Goal: Contribute content: Contribute content

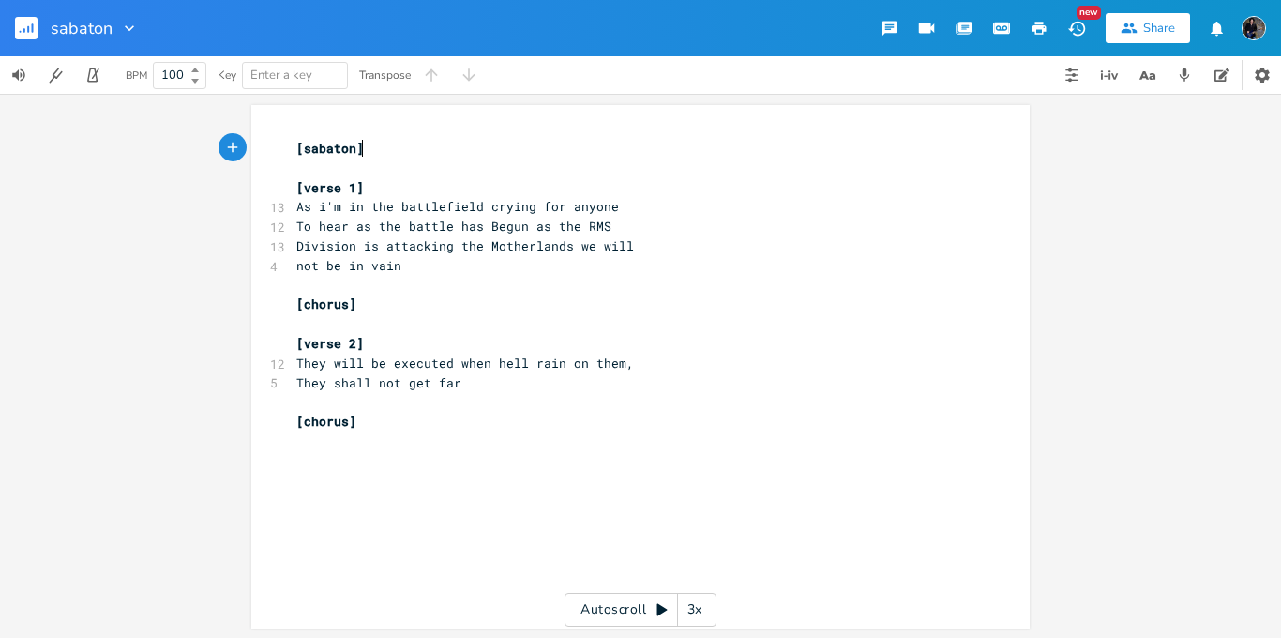
click at [346, 147] on span "[sabaton]" at bounding box center [330, 148] width 68 height 17
type textarea "burning battlefield"
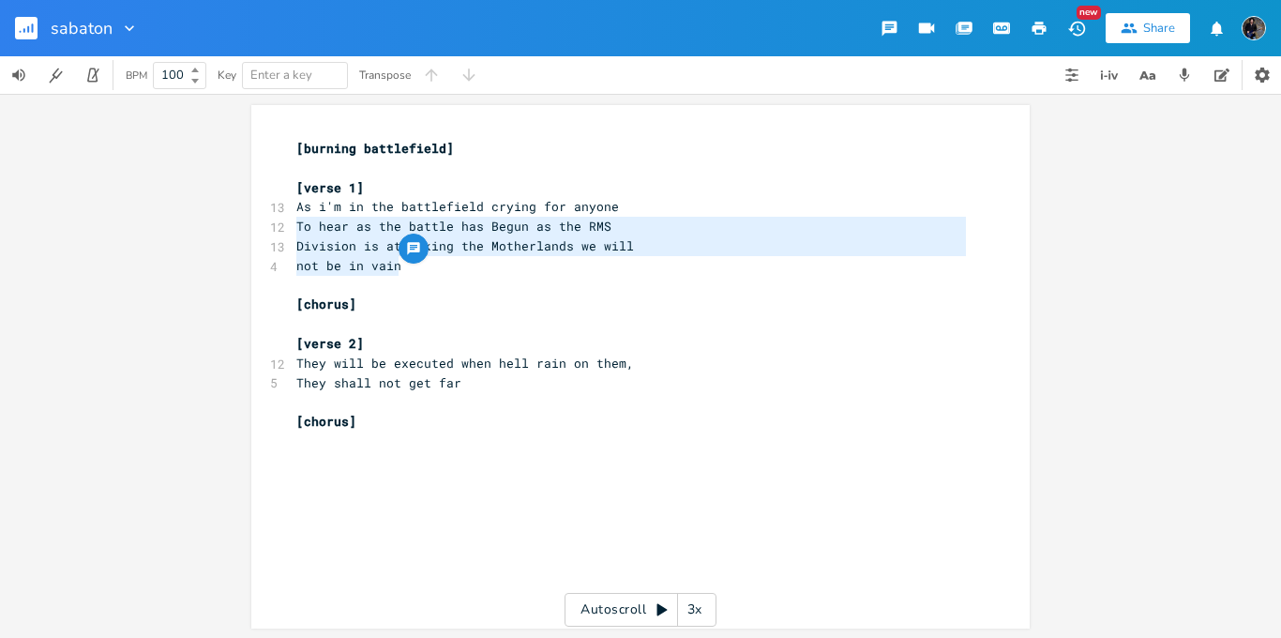
type textarea "As i'm in the battlefield crying for anyone To hear as the battle has Begun as …"
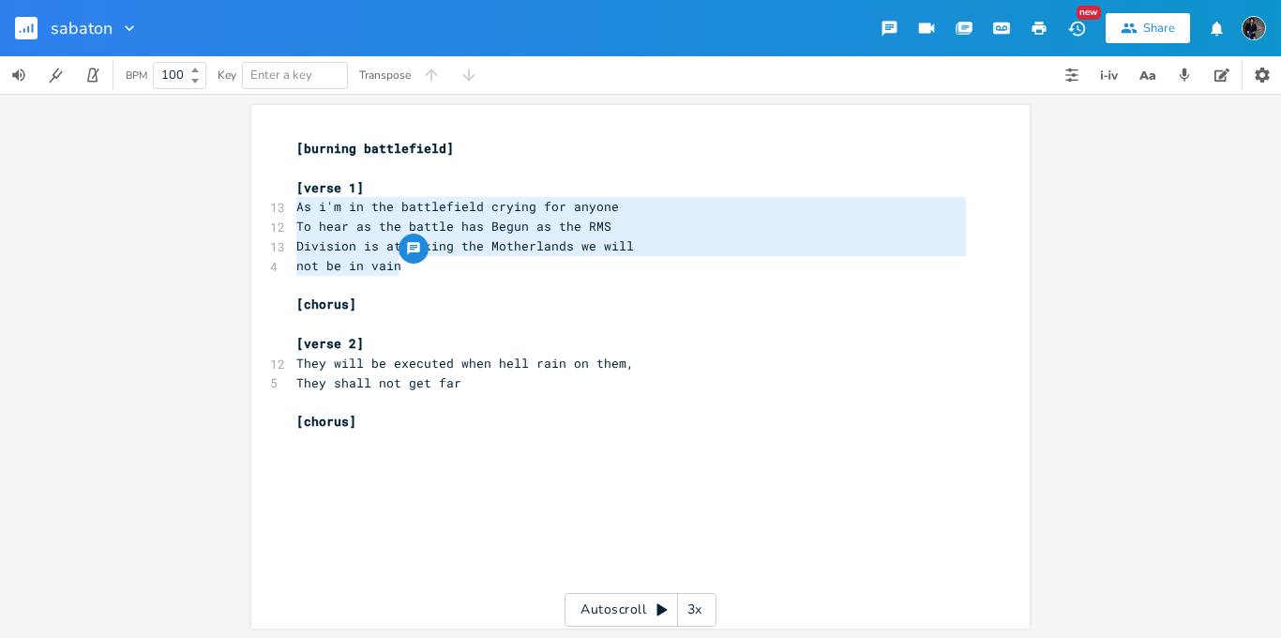
drag, startPoint x: 394, startPoint y: 271, endPoint x: 281, endPoint y: 217, distance: 125.0
click at [281, 217] on div "As i'm in the battlefield crying for anyone To hear as the battle has Begun as …" at bounding box center [640, 366] width 779 height 523
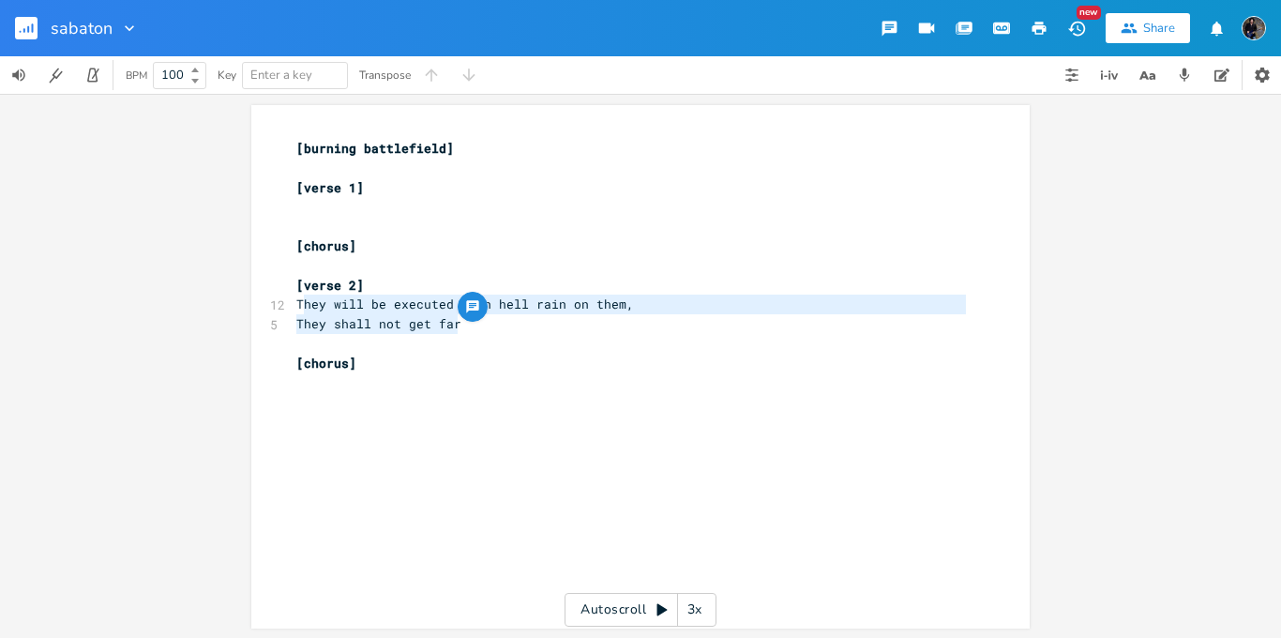
type textarea "They will be executed when hell rain on them, They shall not get far"
drag, startPoint x: 455, startPoint y: 325, endPoint x: 292, endPoint y: 311, distance: 163.8
click at [293, 311] on div "[burning battlefield] ​ [verse 1] ​ [chorus] ​ [verse 2] 12 They will be execut…" at bounding box center [631, 256] width 677 height 235
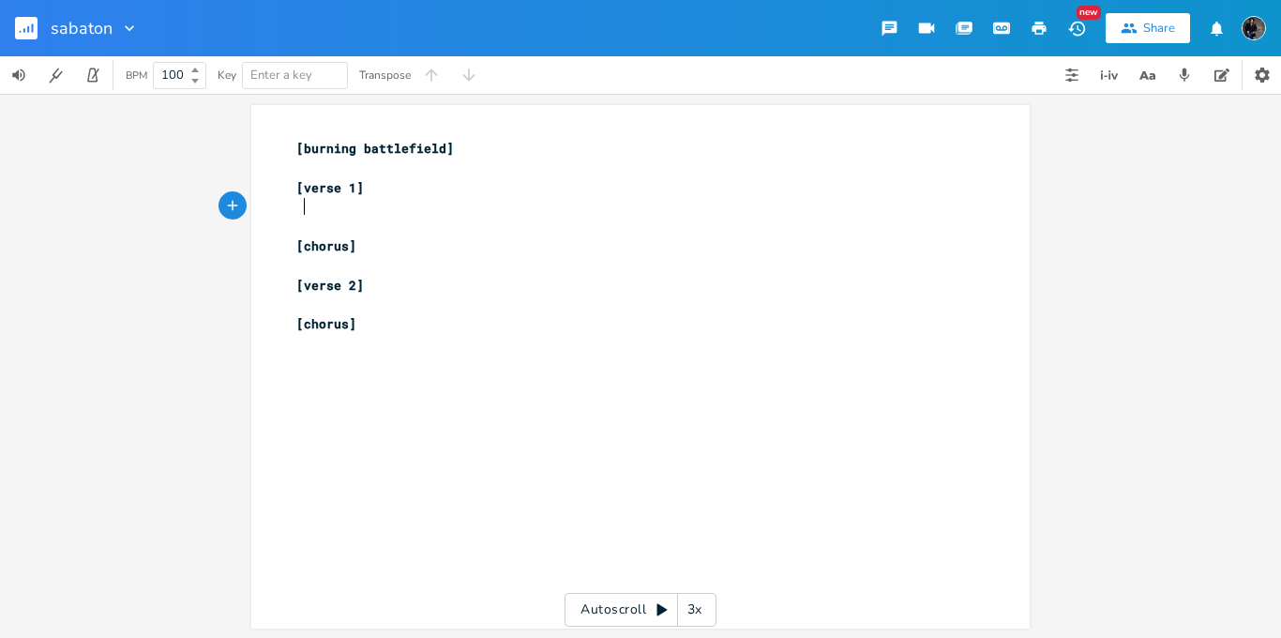
click at [303, 215] on pre at bounding box center [631, 207] width 677 height 20
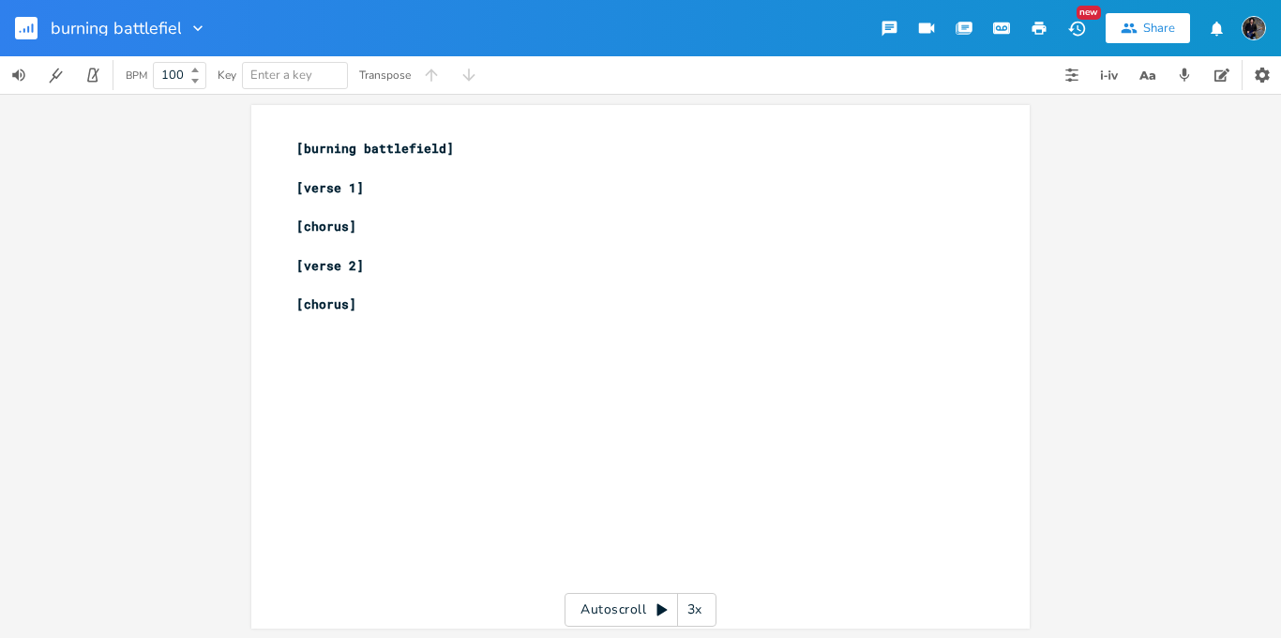
type input "burning battlefield"
click at [407, 341] on div "x [burning battlefield] ​ [verse 1] ​ [chorus] ​ [verse 2] ​ [chorus]" at bounding box center [655, 384] width 724 height 499
click at [192, 30] on div at bounding box center [205, 28] width 26 height 19
click at [228, 60] on span "Edit Rename" at bounding box center [227, 53] width 59 height 13
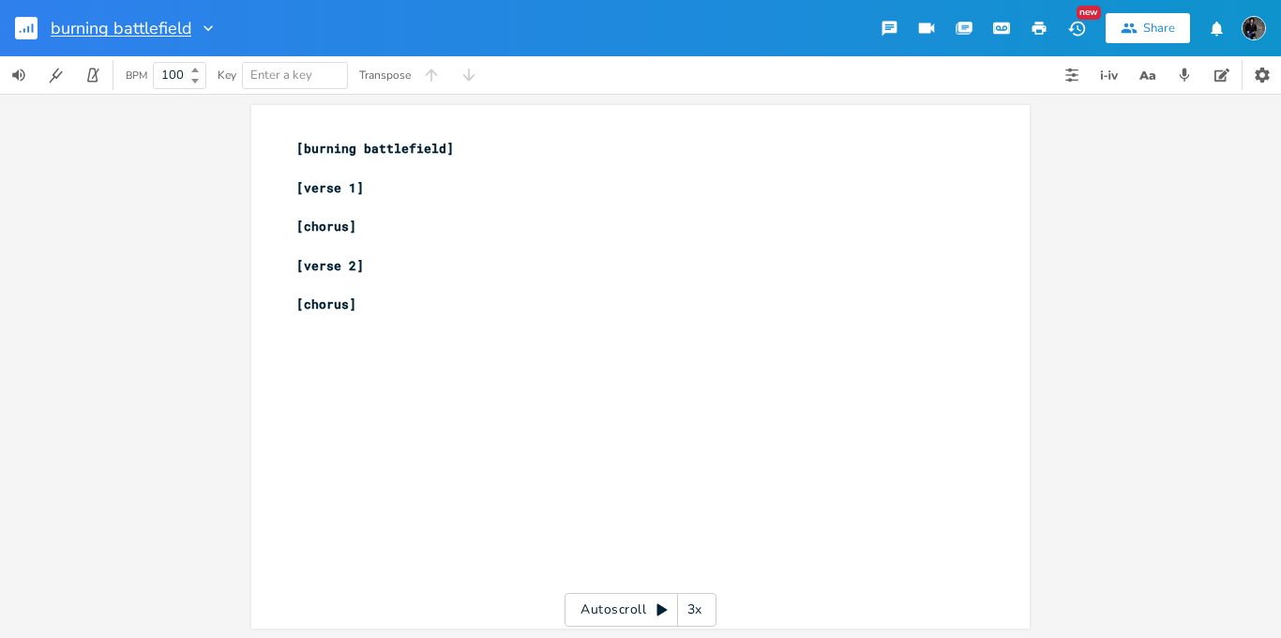
click at [160, 24] on input "burning battlefield" at bounding box center [121, 28] width 141 height 17
click at [194, 27] on div at bounding box center [205, 28] width 26 height 19
click at [196, 28] on div at bounding box center [205, 28] width 26 height 19
click at [174, 29] on input "burning battlefield" at bounding box center [121, 28] width 141 height 17
click at [172, 23] on input "burning battlefield" at bounding box center [121, 28] width 141 height 17
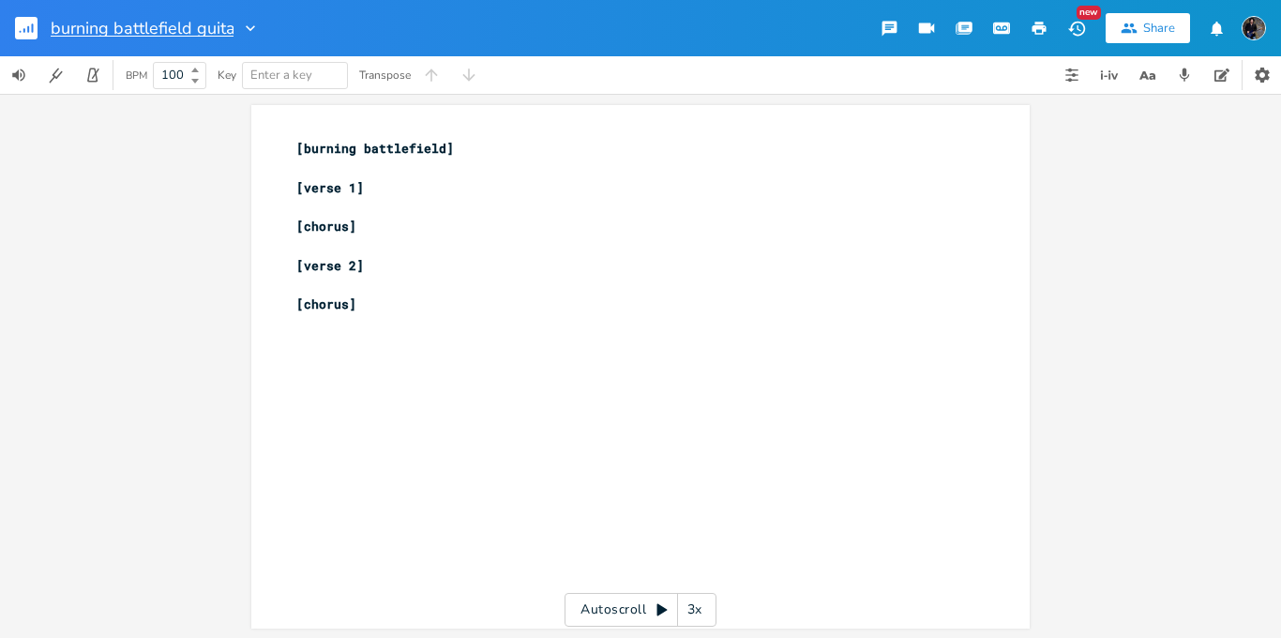
type input "burning battlefield guitar"
click at [296, 173] on pre "​" at bounding box center [631, 169] width 677 height 20
type textarea "[intro]"
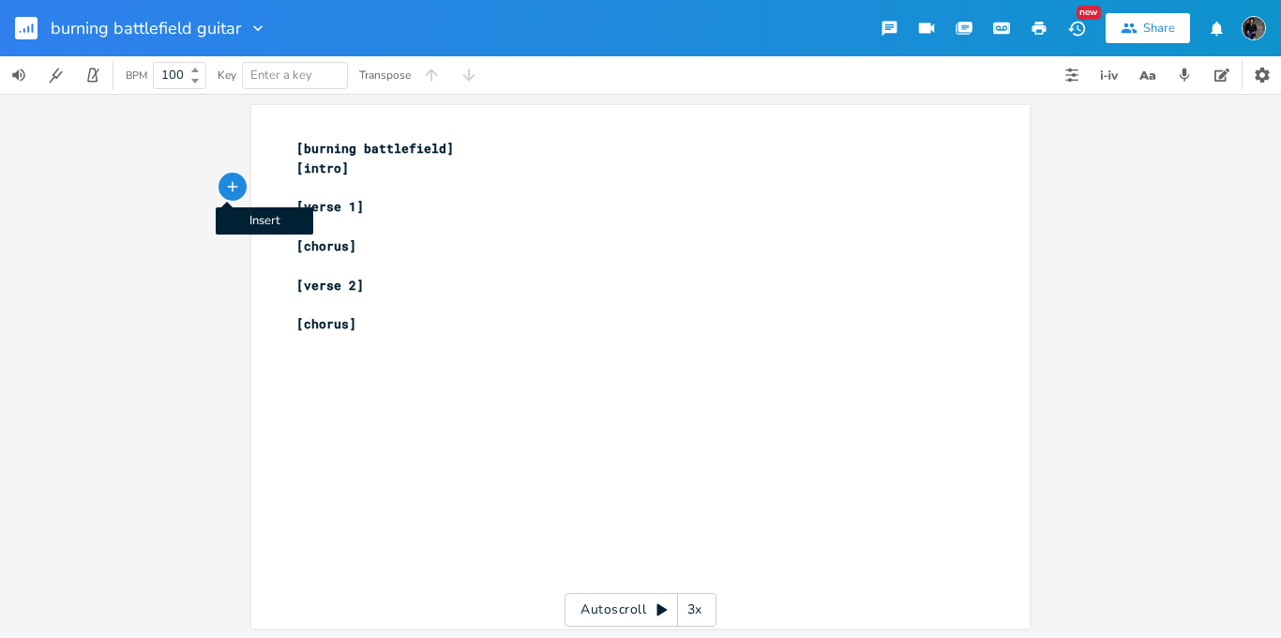
click at [224, 187] on icon "button" at bounding box center [232, 186] width 17 height 17
click at [275, 195] on div at bounding box center [266, 187] width 30 height 30
click at [260, 187] on icon "button" at bounding box center [266, 186] width 13 height 13
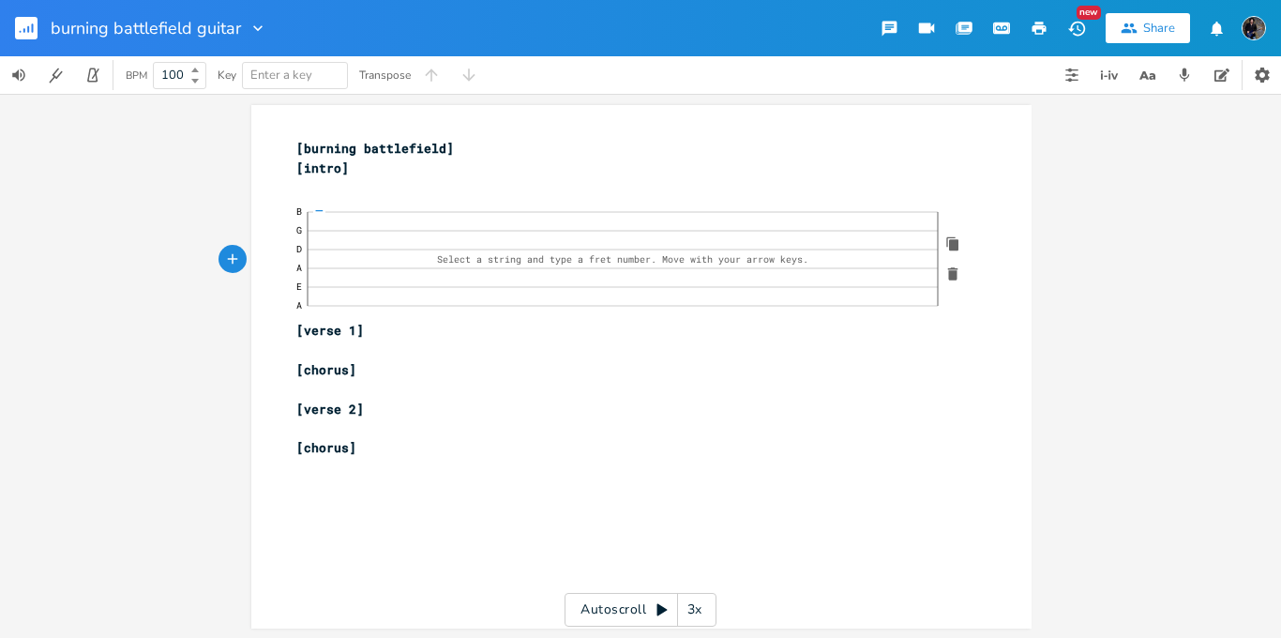
click at [950, 272] on icon "button" at bounding box center [953, 274] width 10 height 13
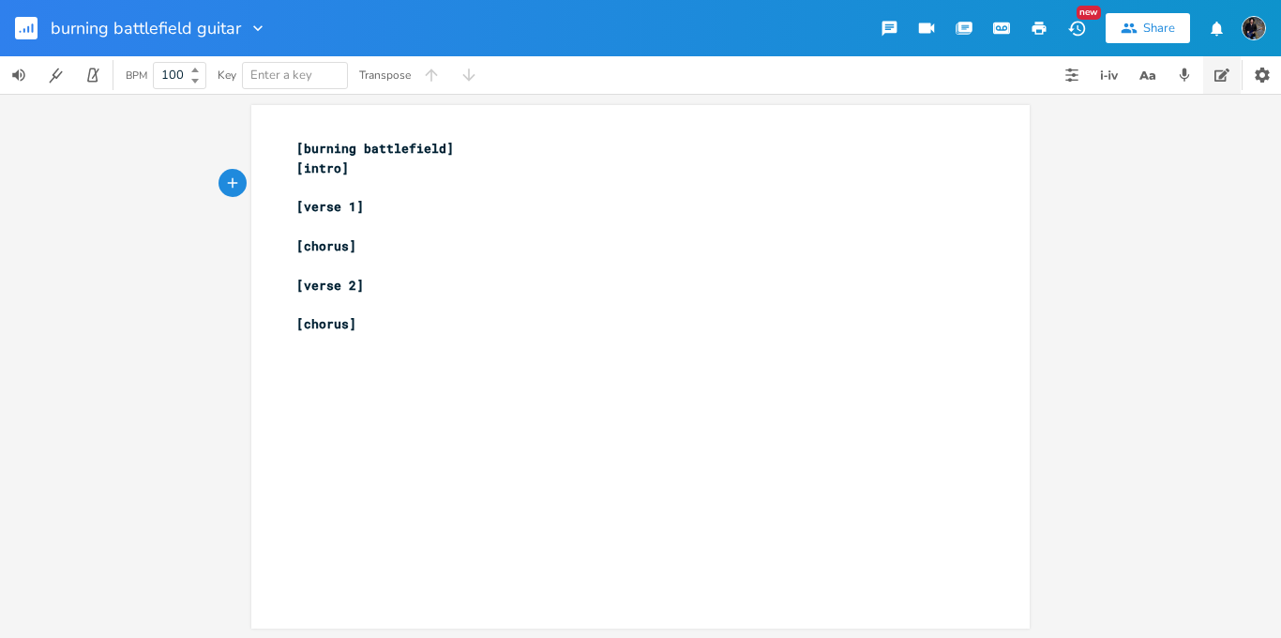
click at [1214, 84] on button "button" at bounding box center [1223, 75] width 38 height 38
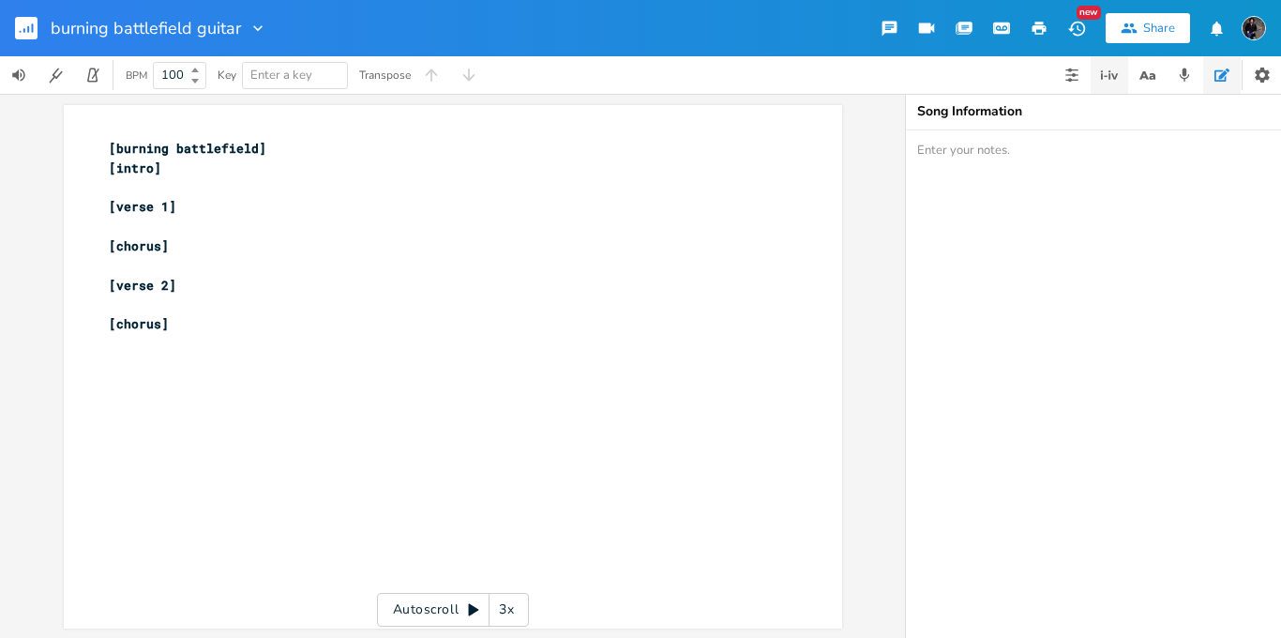
click at [1106, 83] on icon "button" at bounding box center [1109, 75] width 23 height 23
click at [1071, 79] on icon "button" at bounding box center [1072, 75] width 15 height 15
click at [1270, 68] on icon "button" at bounding box center [1262, 75] width 19 height 19
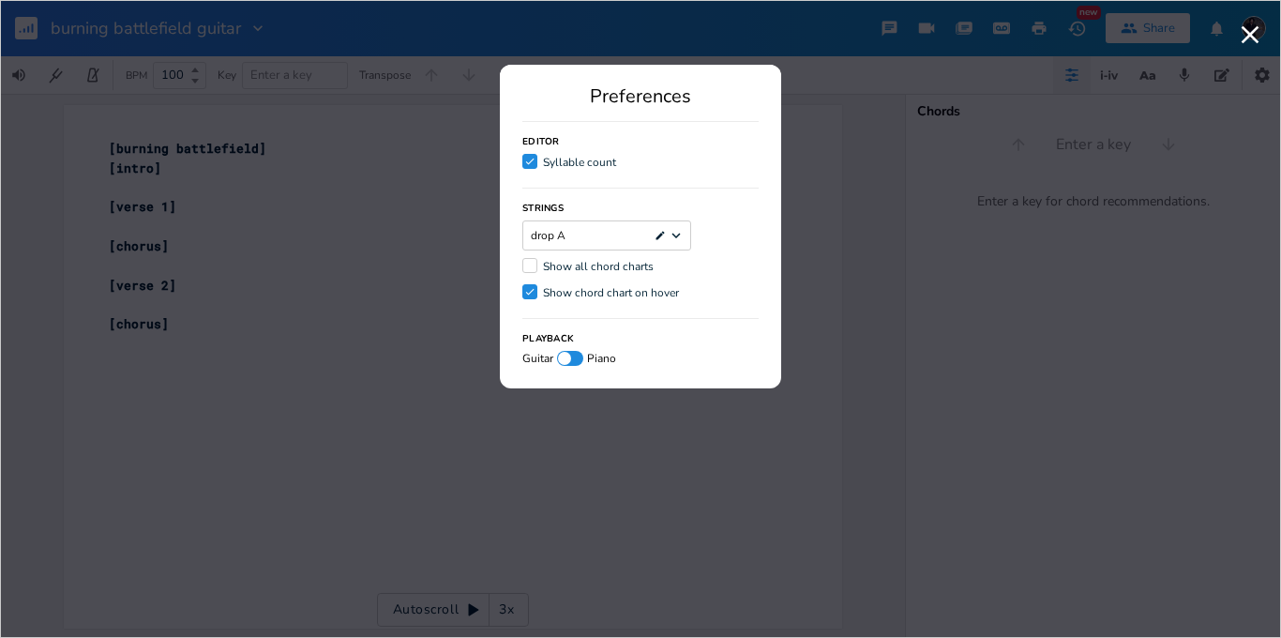
click at [684, 233] on div "drop A Edit Dropdown" at bounding box center [607, 235] width 169 height 30
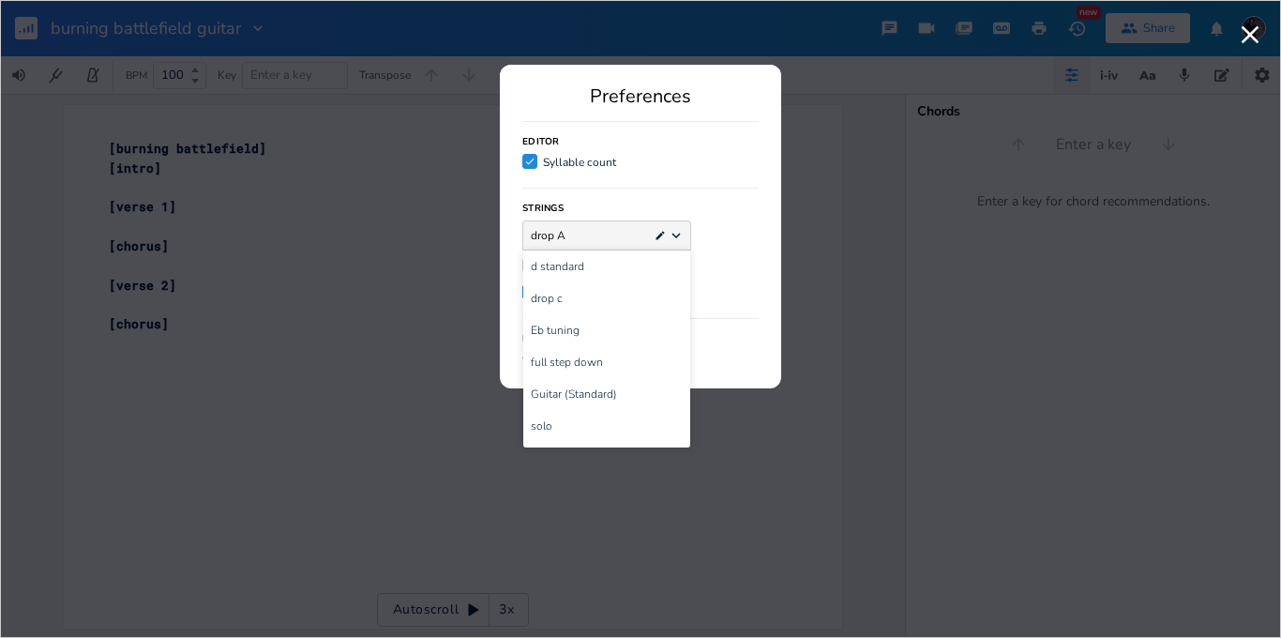
click at [584, 242] on div "drop A Edit Dropdown" at bounding box center [607, 235] width 169 height 30
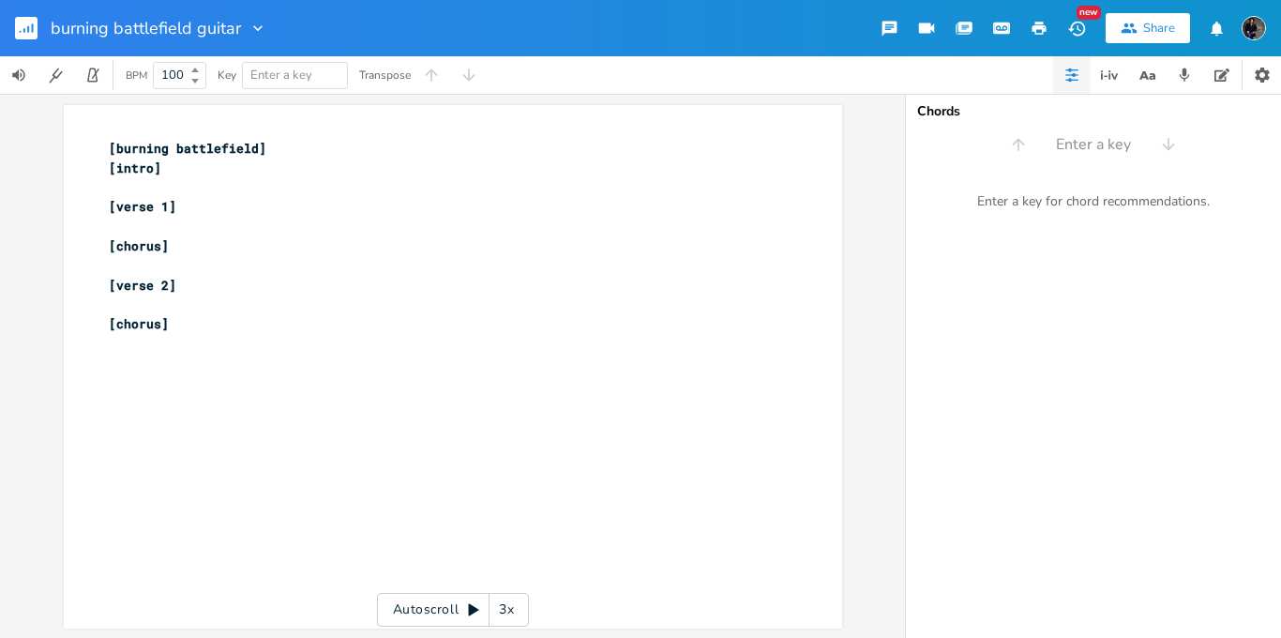
click at [120, 178] on pre "​" at bounding box center [443, 188] width 677 height 20
click at [120, 192] on pre "​" at bounding box center [443, 188] width 677 height 20
click at [38, 189] on icon "button" at bounding box center [45, 186] width 17 height 17
click at [72, 192] on icon "button" at bounding box center [78, 186] width 13 height 13
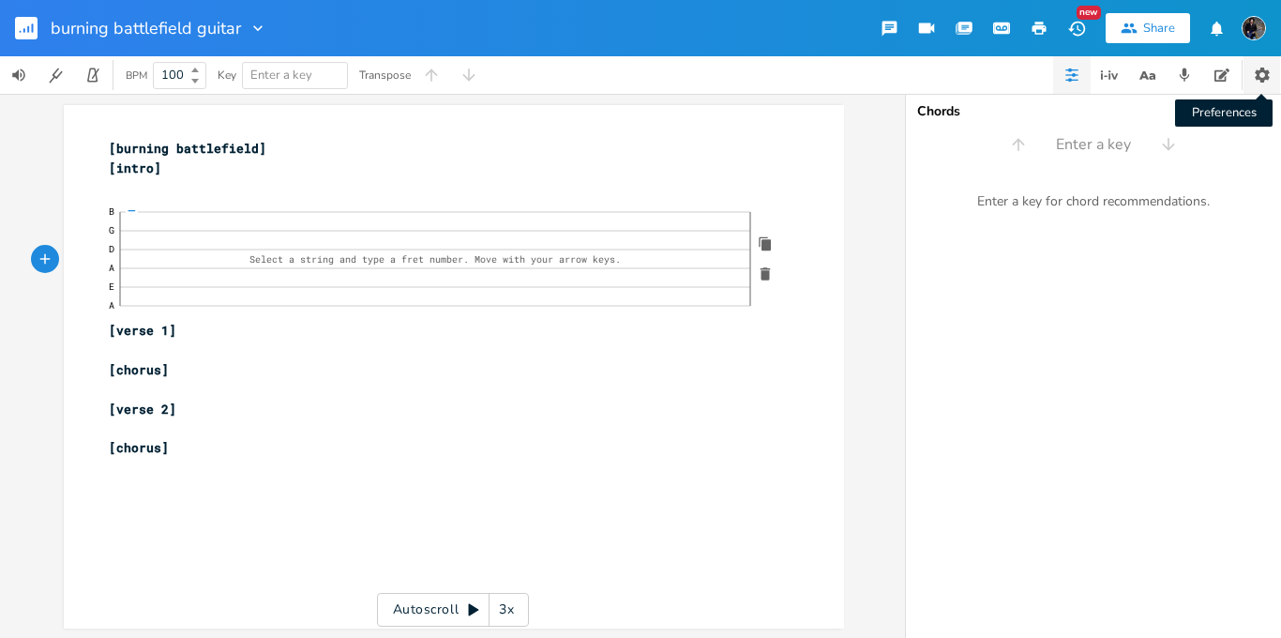
click at [1264, 69] on icon "button" at bounding box center [1262, 75] width 15 height 15
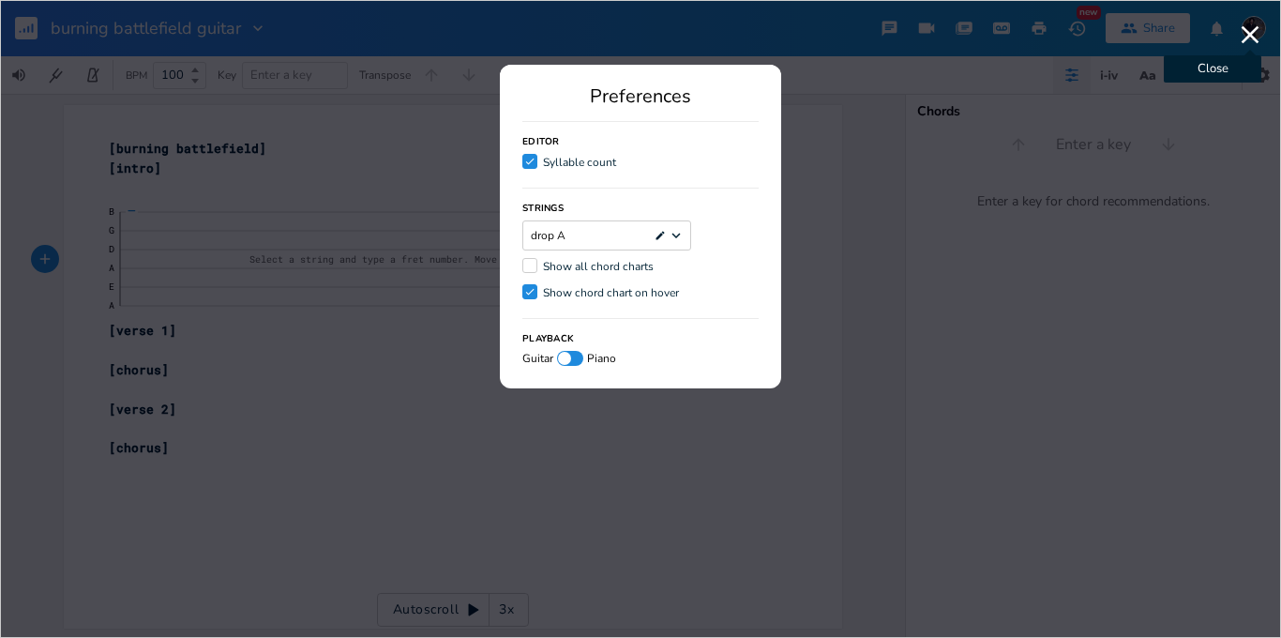
click at [1244, 27] on icon "button" at bounding box center [1251, 35] width 18 height 18
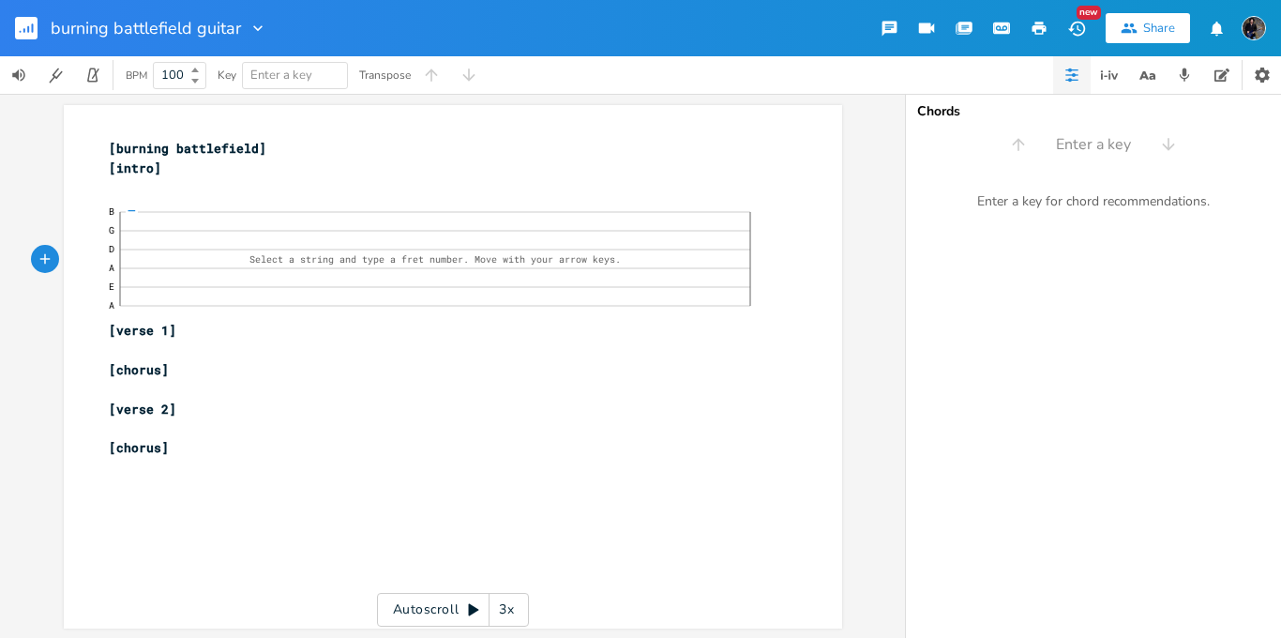
click at [1081, 74] on button "button" at bounding box center [1072, 75] width 38 height 38
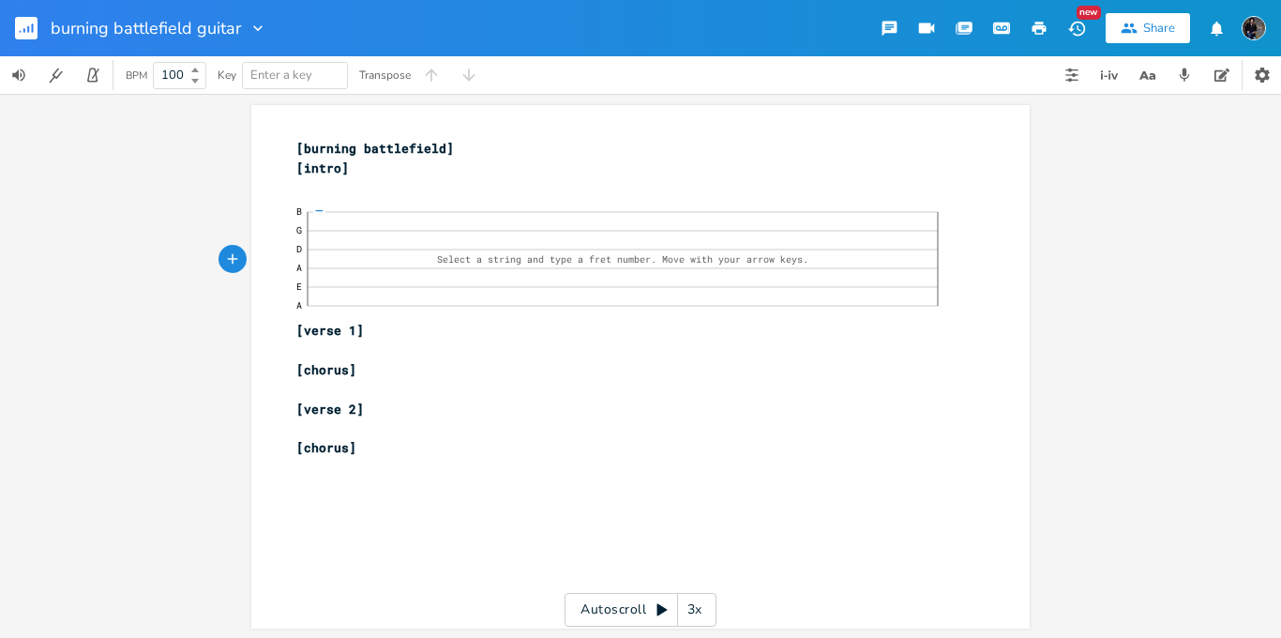
click at [312, 195] on pre "​" at bounding box center [631, 188] width 677 height 20
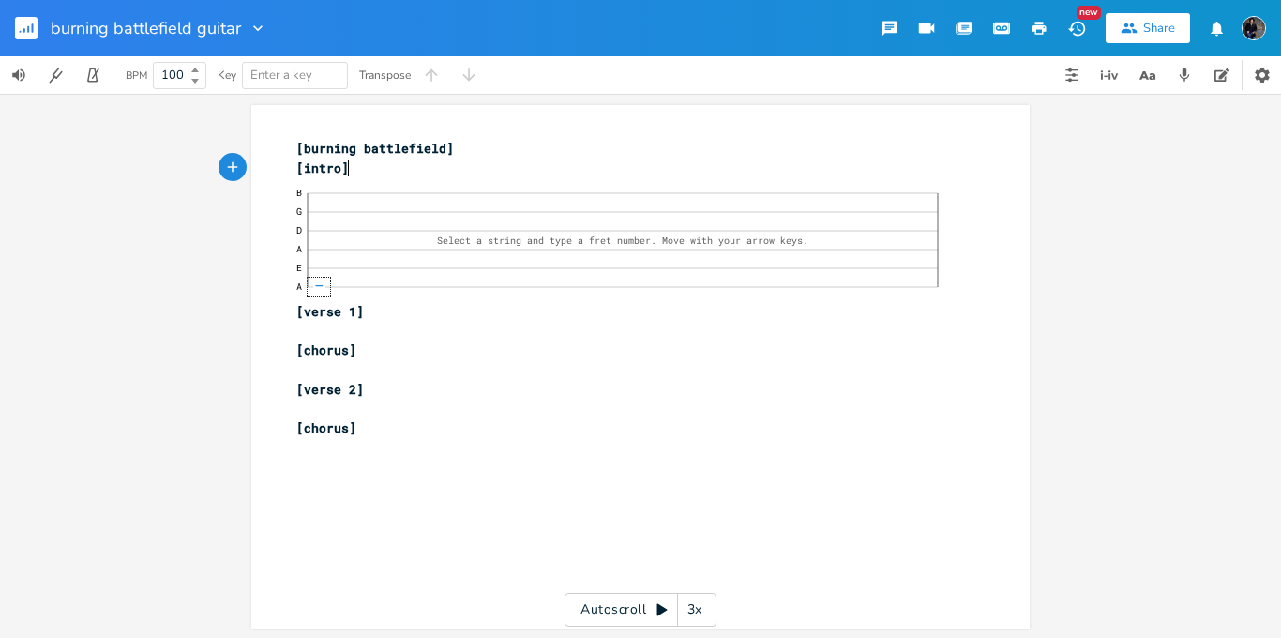
type textarea "0"
click at [313, 283] on span "—" at bounding box center [319, 285] width 12 height 10
